Goal: Find specific page/section: Locate a particular part of the current website

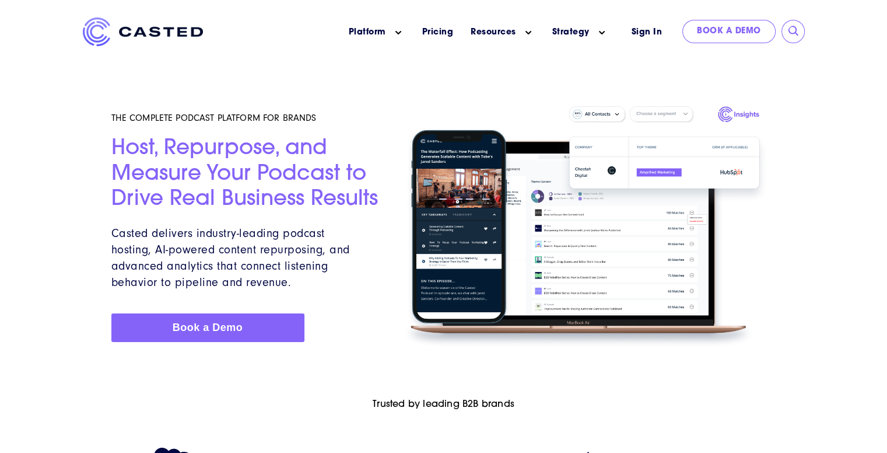
click at [269, 393] on div at bounding box center [443, 449] width 887 height 159
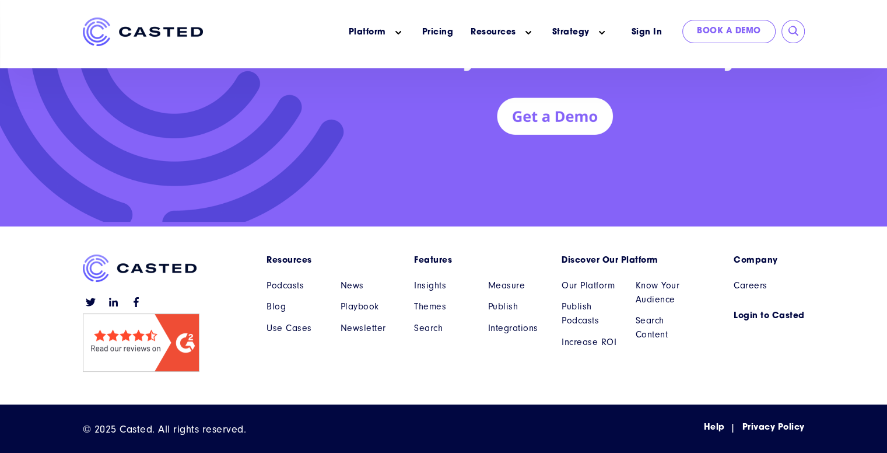
scroll to position [5315, 0]
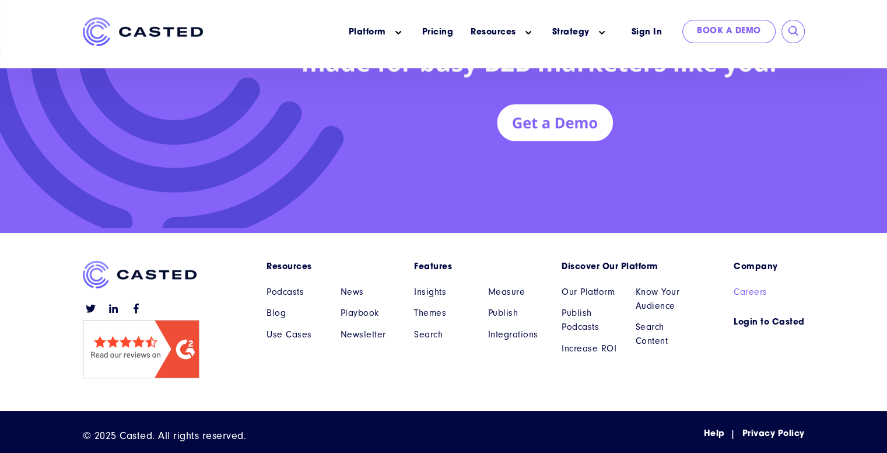
click at [752, 295] on link "Careers" at bounding box center [769, 292] width 71 height 14
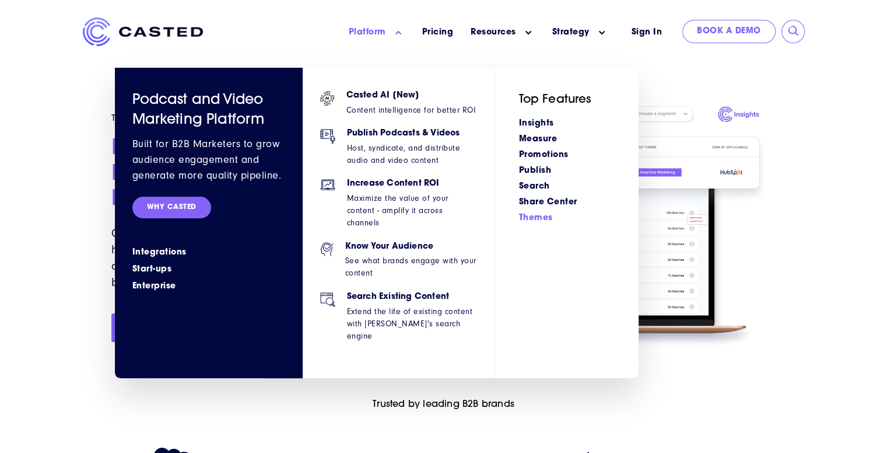
click at [530, 216] on link "Themes" at bounding box center [536, 217] width 34 height 9
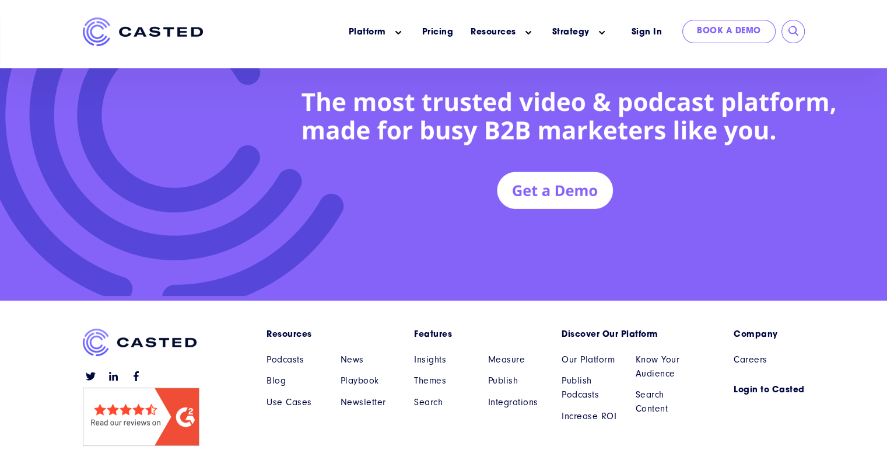
scroll to position [5325, 0]
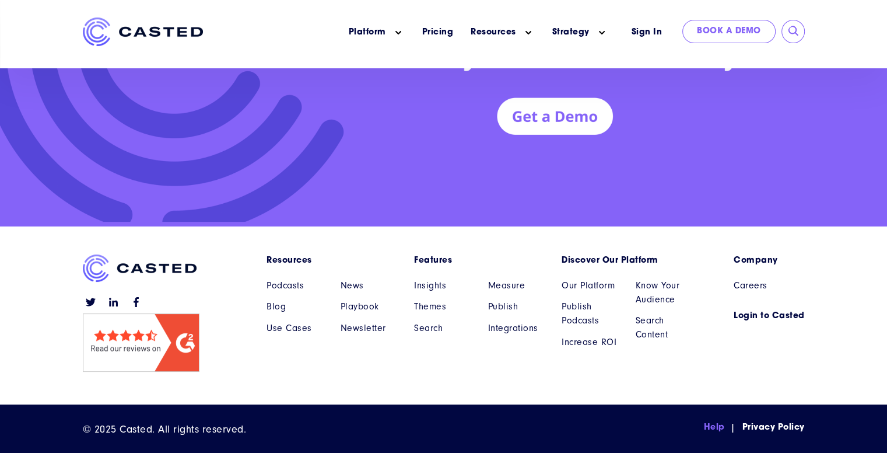
click at [714, 421] on link "Help" at bounding box center [714, 427] width 21 height 12
